Goal: Task Accomplishment & Management: Use online tool/utility

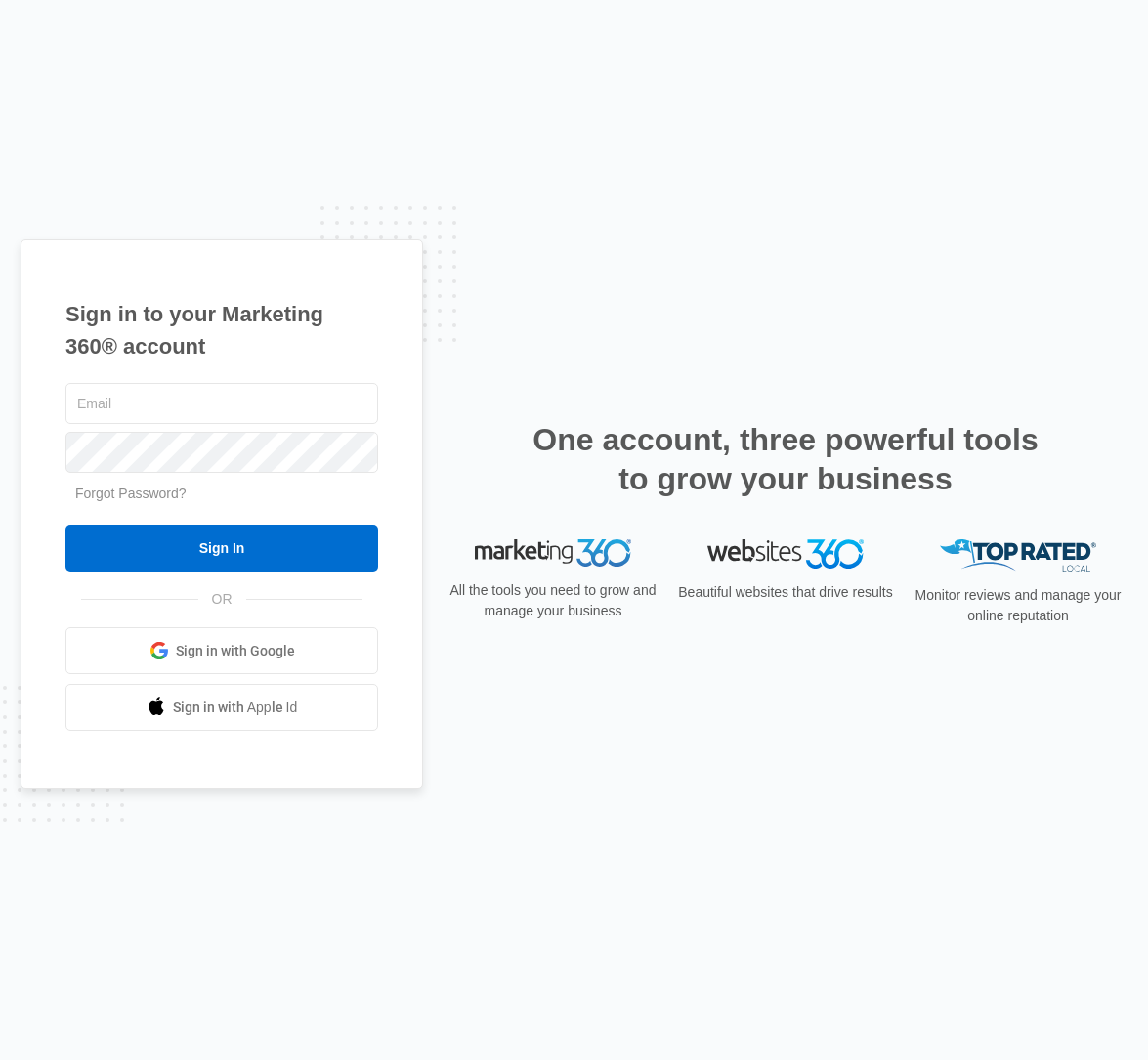
type input "[EMAIL_ADDRESS][PERSON_NAME][DOMAIN_NAME]"
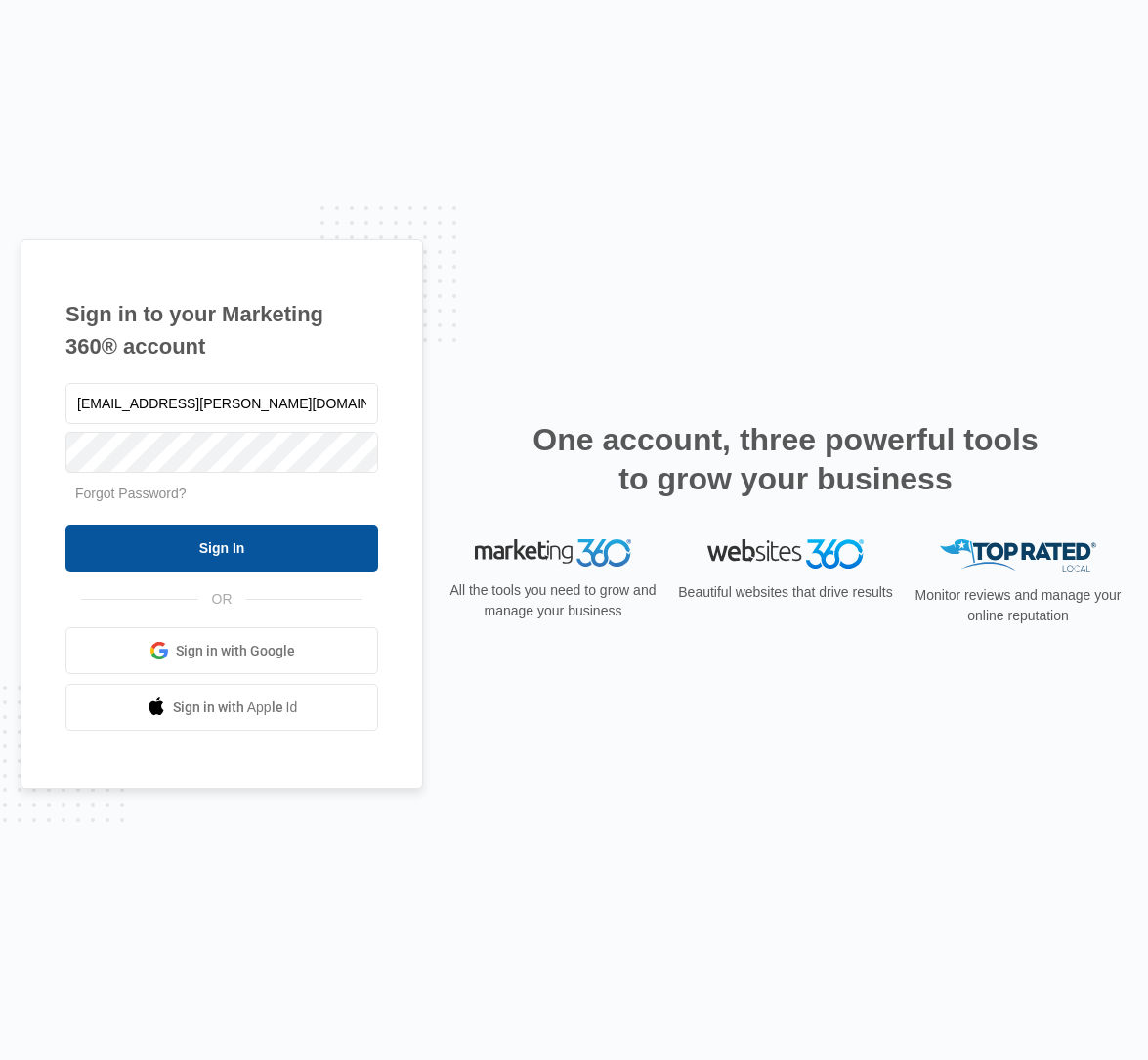
drag, startPoint x: 131, startPoint y: 577, endPoint x: 134, endPoint y: 561, distance: 16.3
click at [130, 572] on div "kaya.wagner@madwire.com Forgot Password? Sign In OR Sign in with Google Sign in…" at bounding box center [222, 555] width 313 height 352
click at [137, 555] on input "Sign In" at bounding box center [222, 547] width 313 height 47
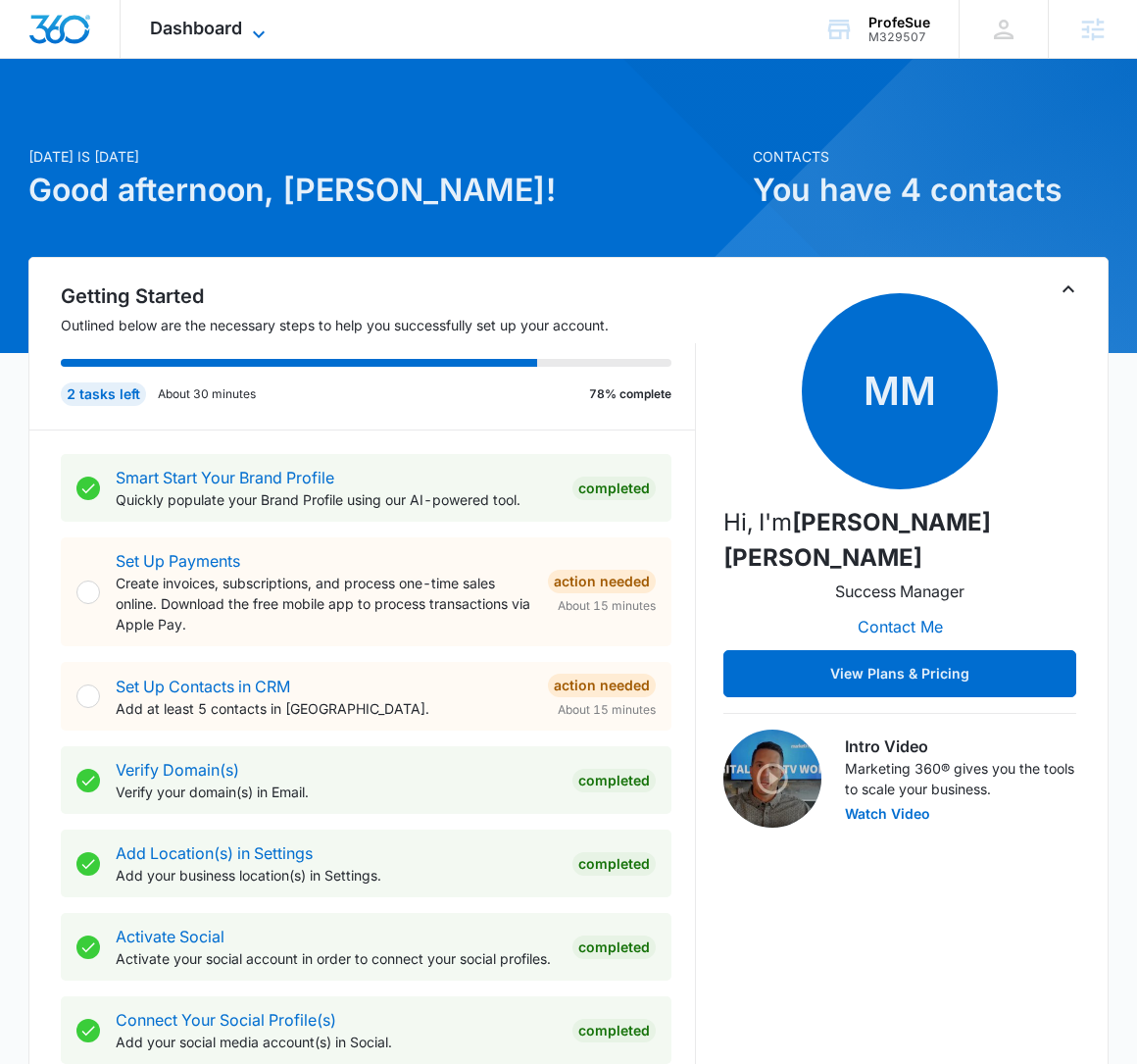
click at [241, 33] on span "Dashboard" at bounding box center [196, 28] width 92 height 21
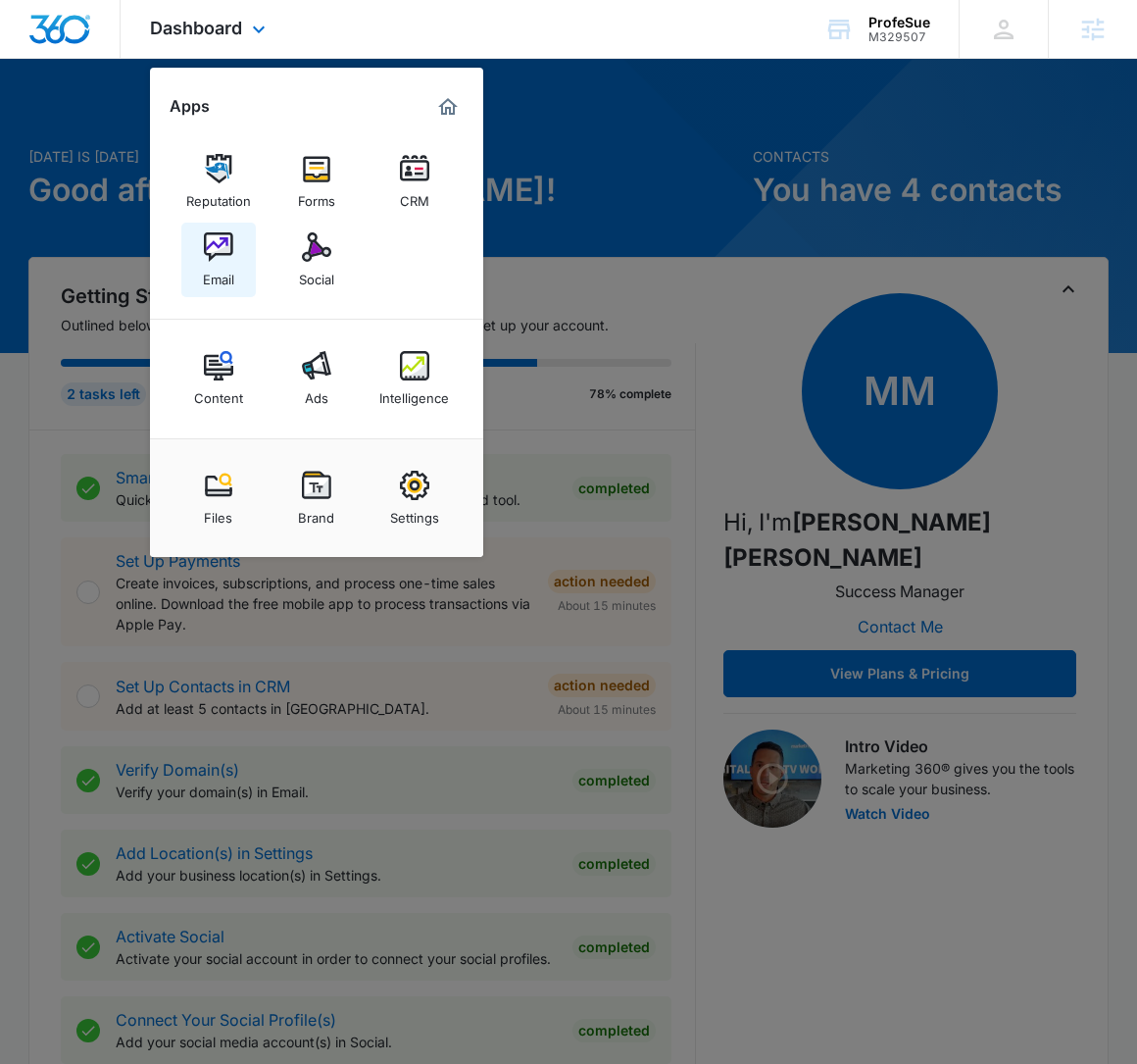
click at [222, 257] on img at bounding box center [218, 247] width 29 height 29
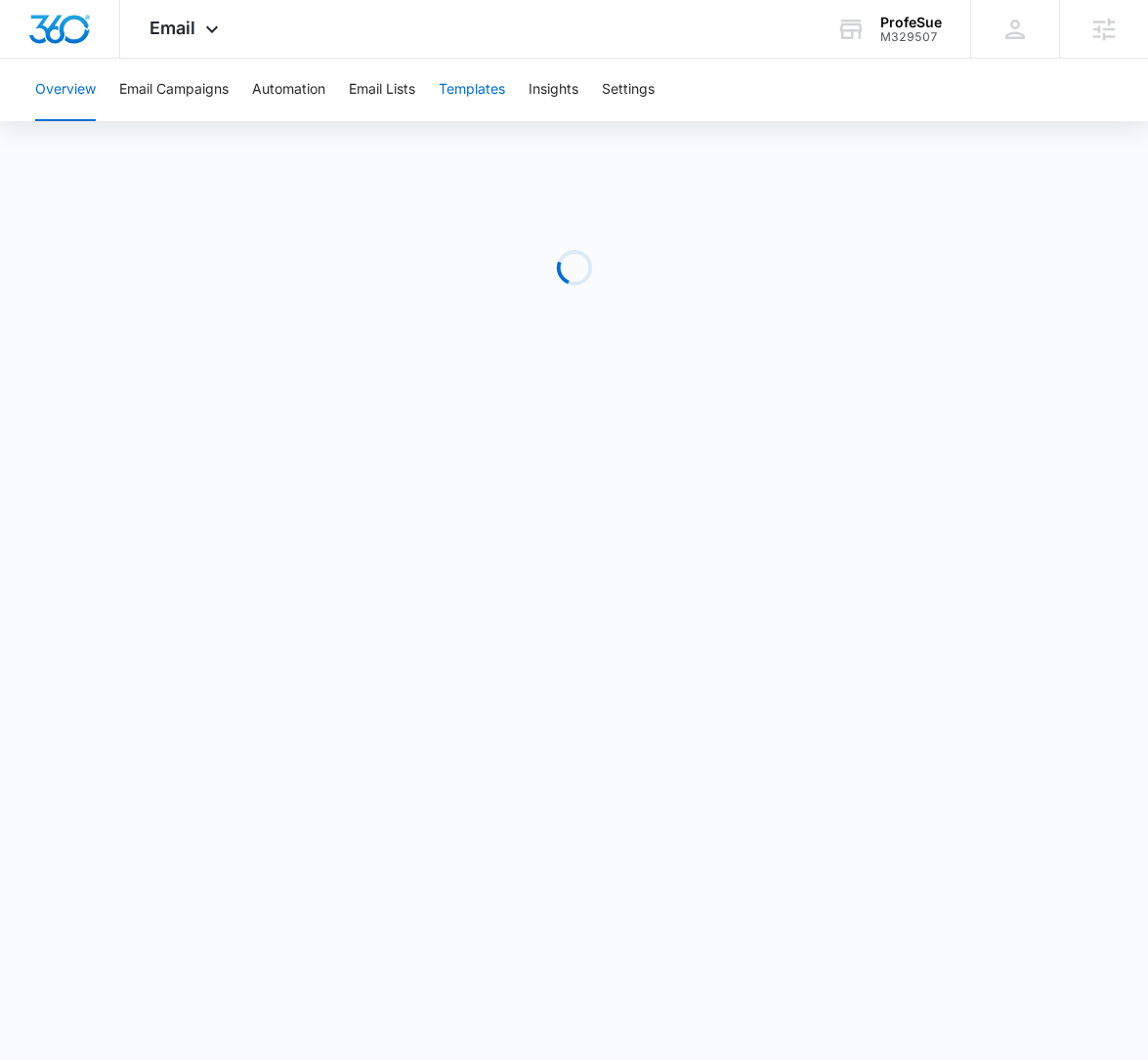
click at [485, 87] on button "Templates" at bounding box center [472, 90] width 67 height 63
click at [912, 38] on div "M329507" at bounding box center [911, 37] width 62 height 14
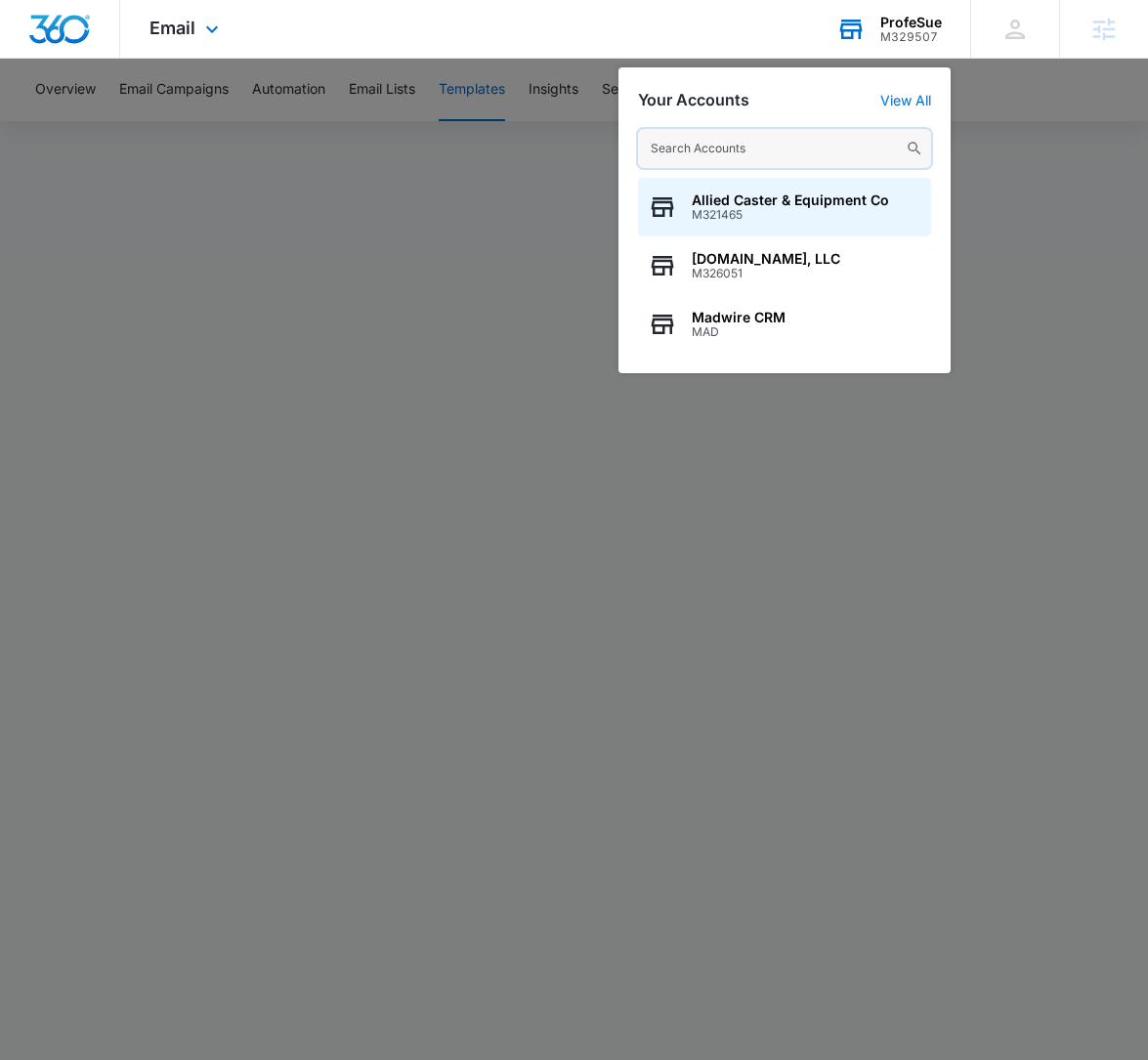
paste input "M172926"
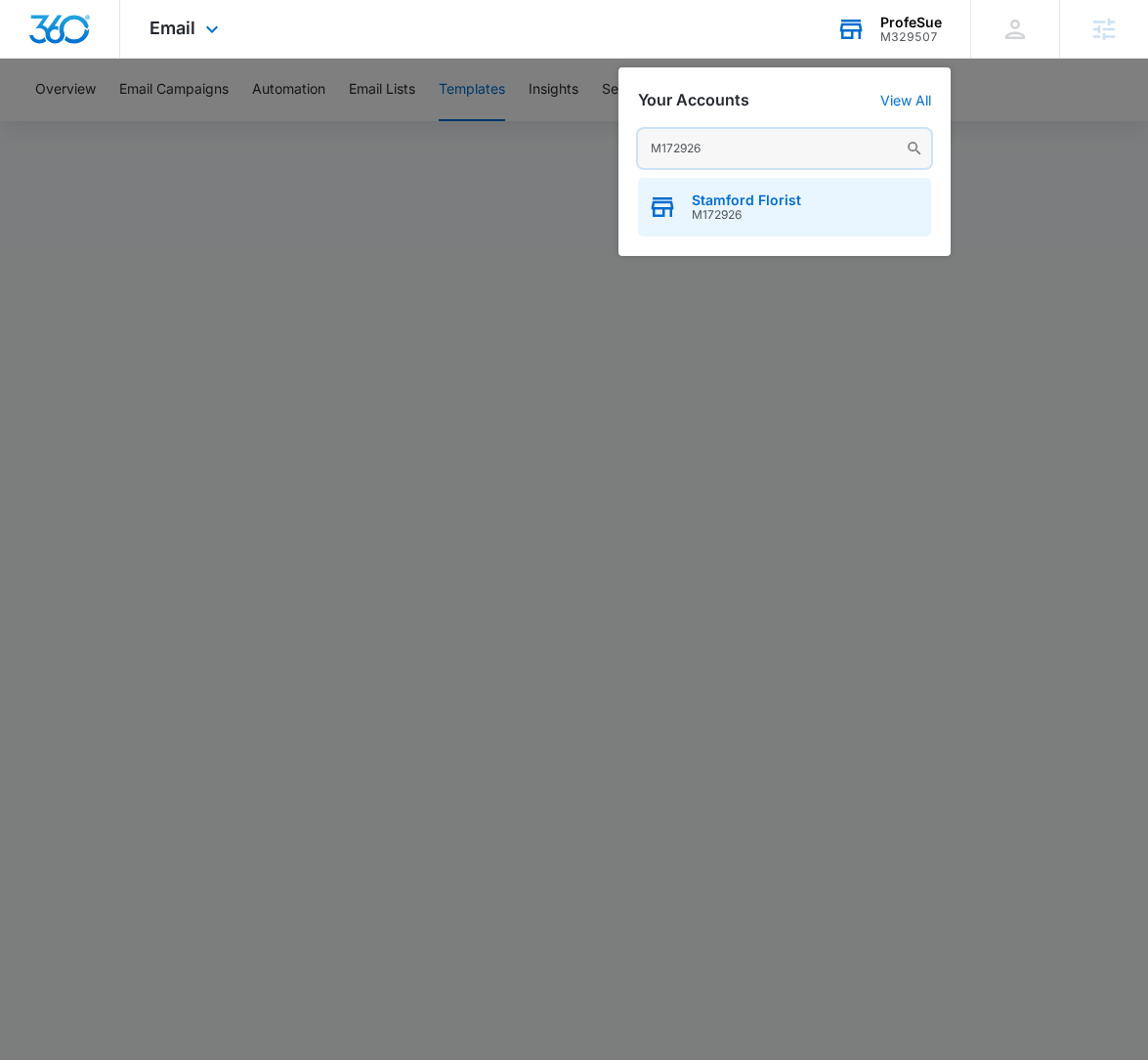
type input "M172926"
click at [740, 200] on span "Stamford Florist" at bounding box center [747, 200] width 110 height 16
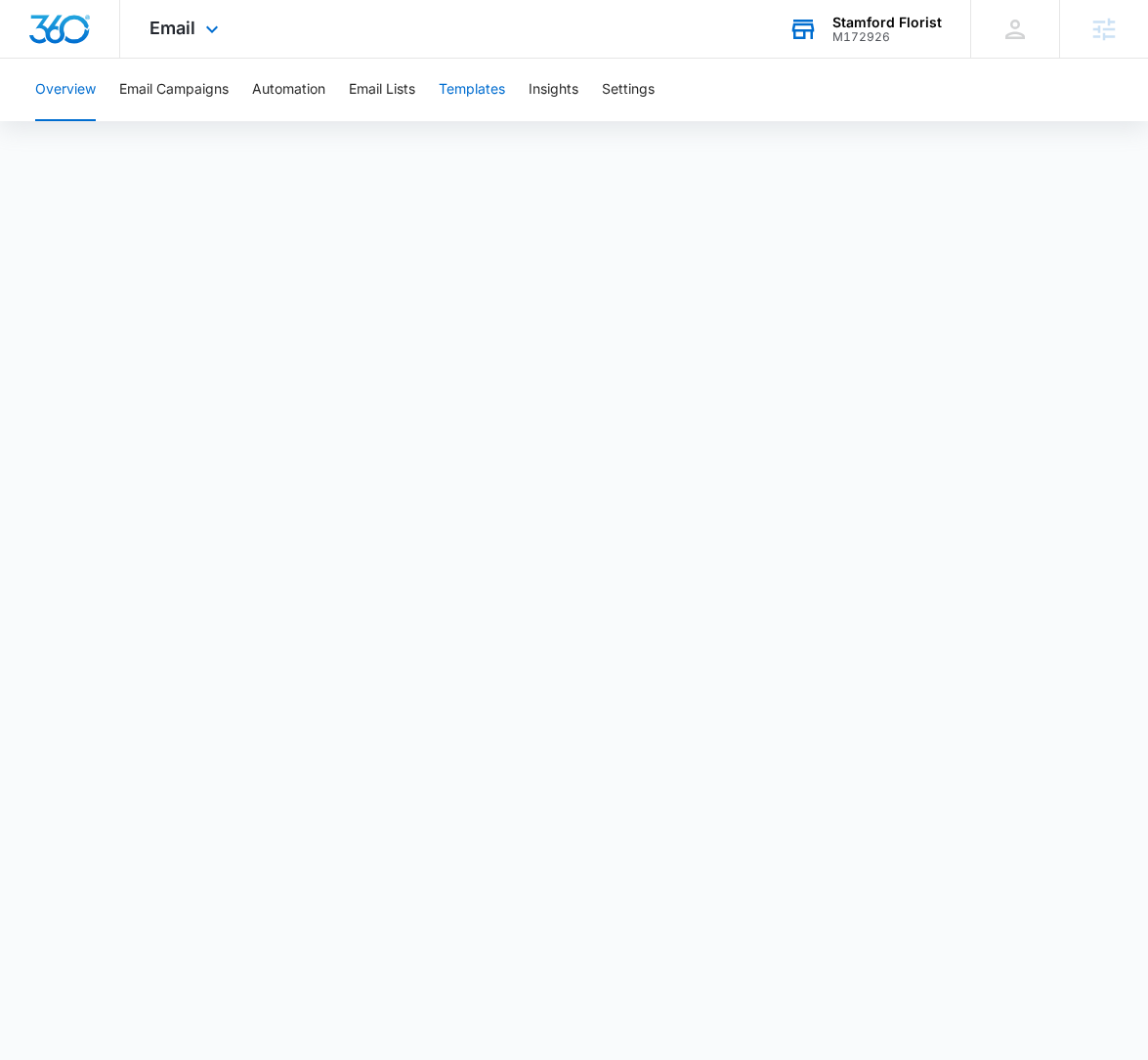
click at [482, 100] on button "Templates" at bounding box center [472, 90] width 67 height 63
